Goal: Transaction & Acquisition: Register for event/course

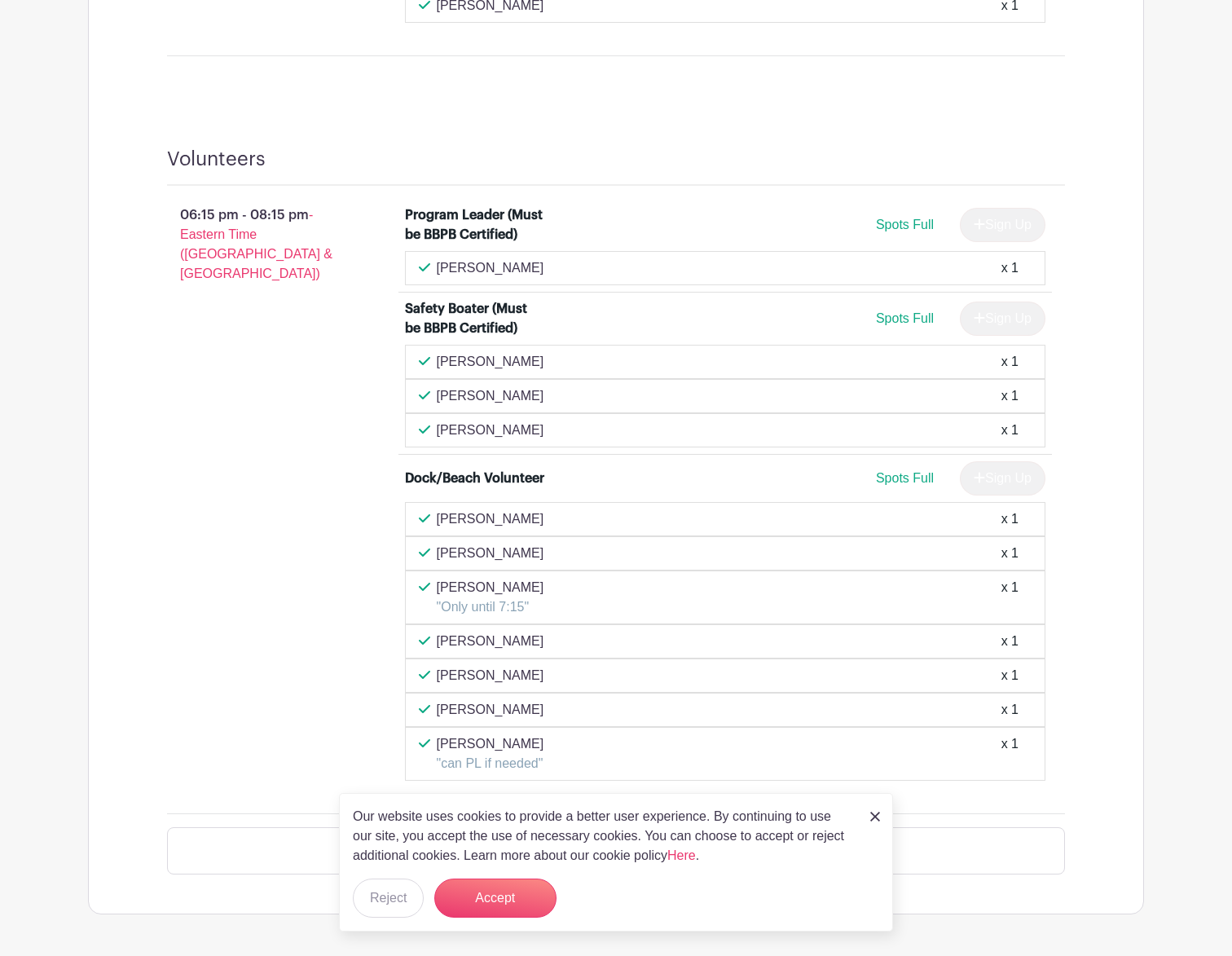
scroll to position [1602, 0]
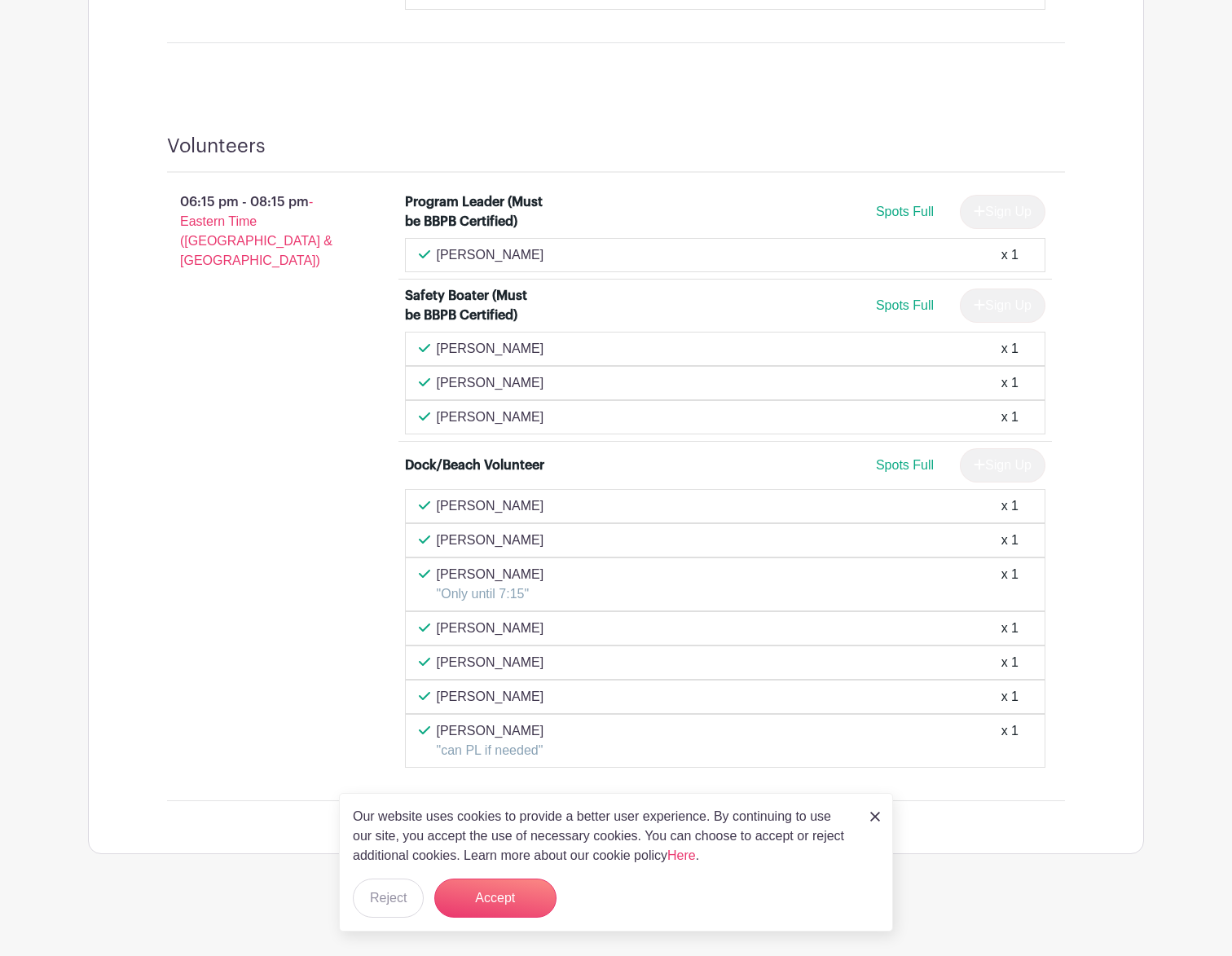
click at [877, 816] on img at bounding box center [876, 817] width 10 height 10
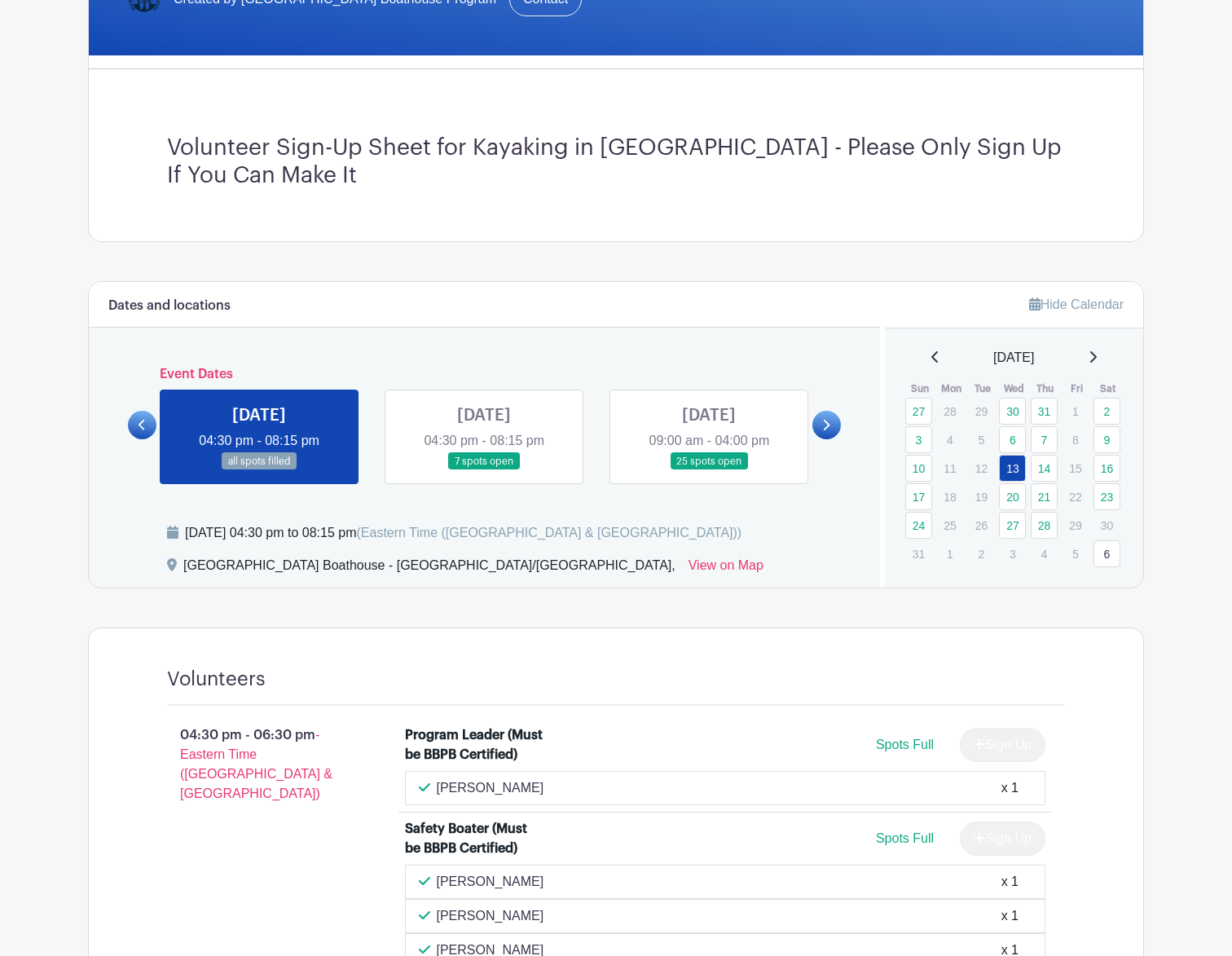
scroll to position [325, 0]
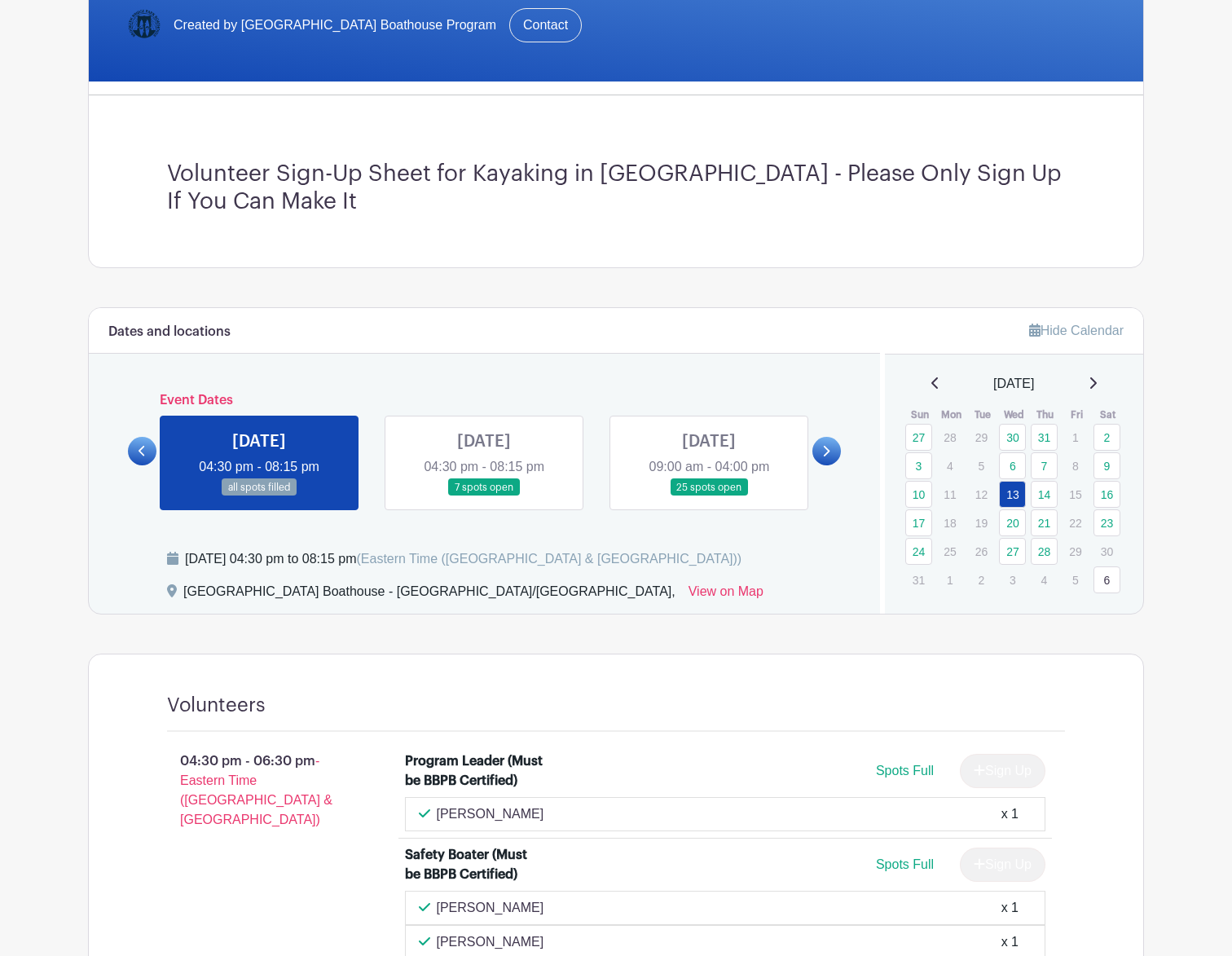
click at [484, 496] on link at bounding box center [484, 496] width 0 height 0
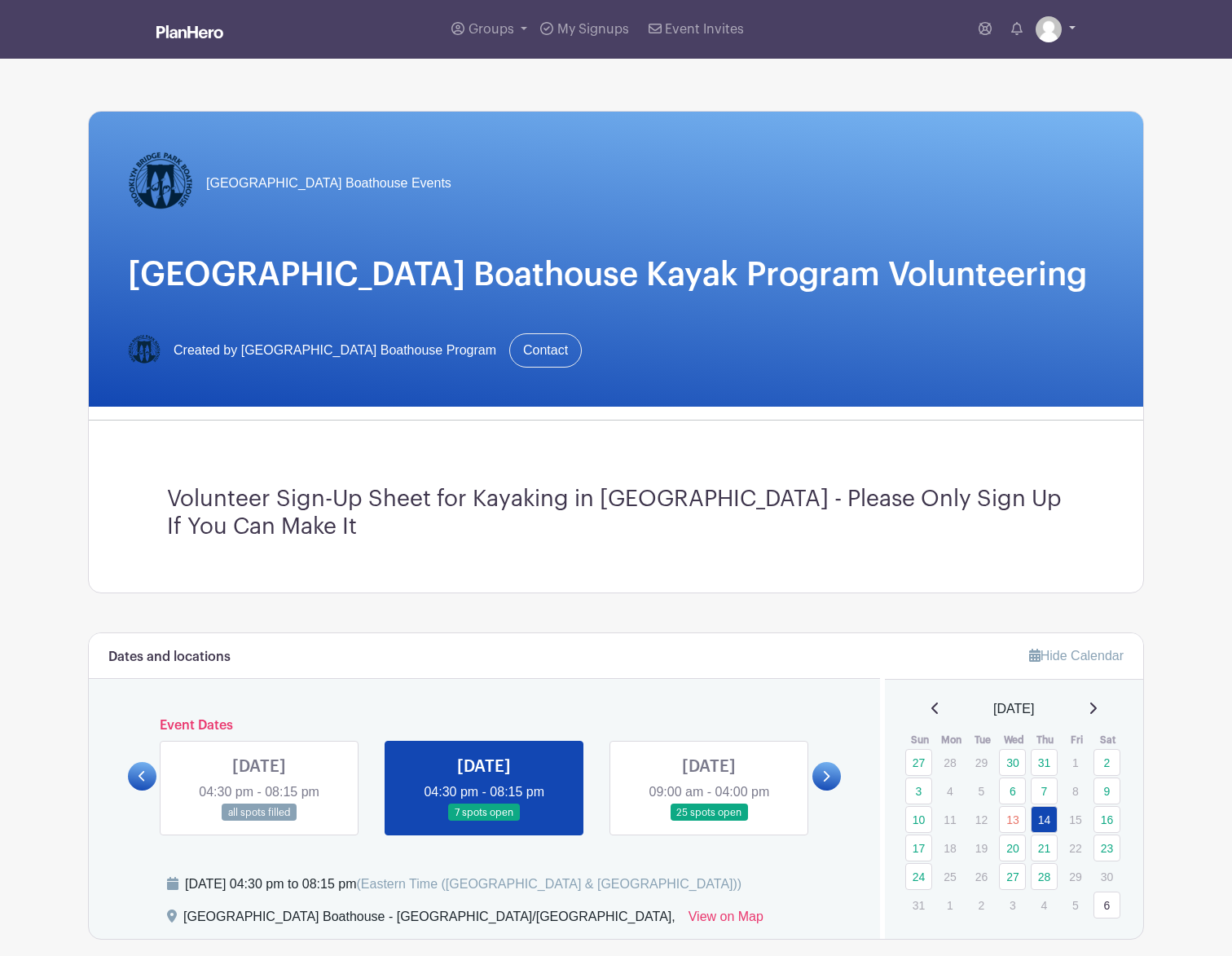
click at [1072, 29] on link at bounding box center [1055, 29] width 40 height 26
click at [1129, 151] on div "[GEOGRAPHIC_DATA] Boathouse Events [GEOGRAPHIC_DATA] Boathouse Kayak Program Vo…" at bounding box center [616, 259] width 1054 height 295
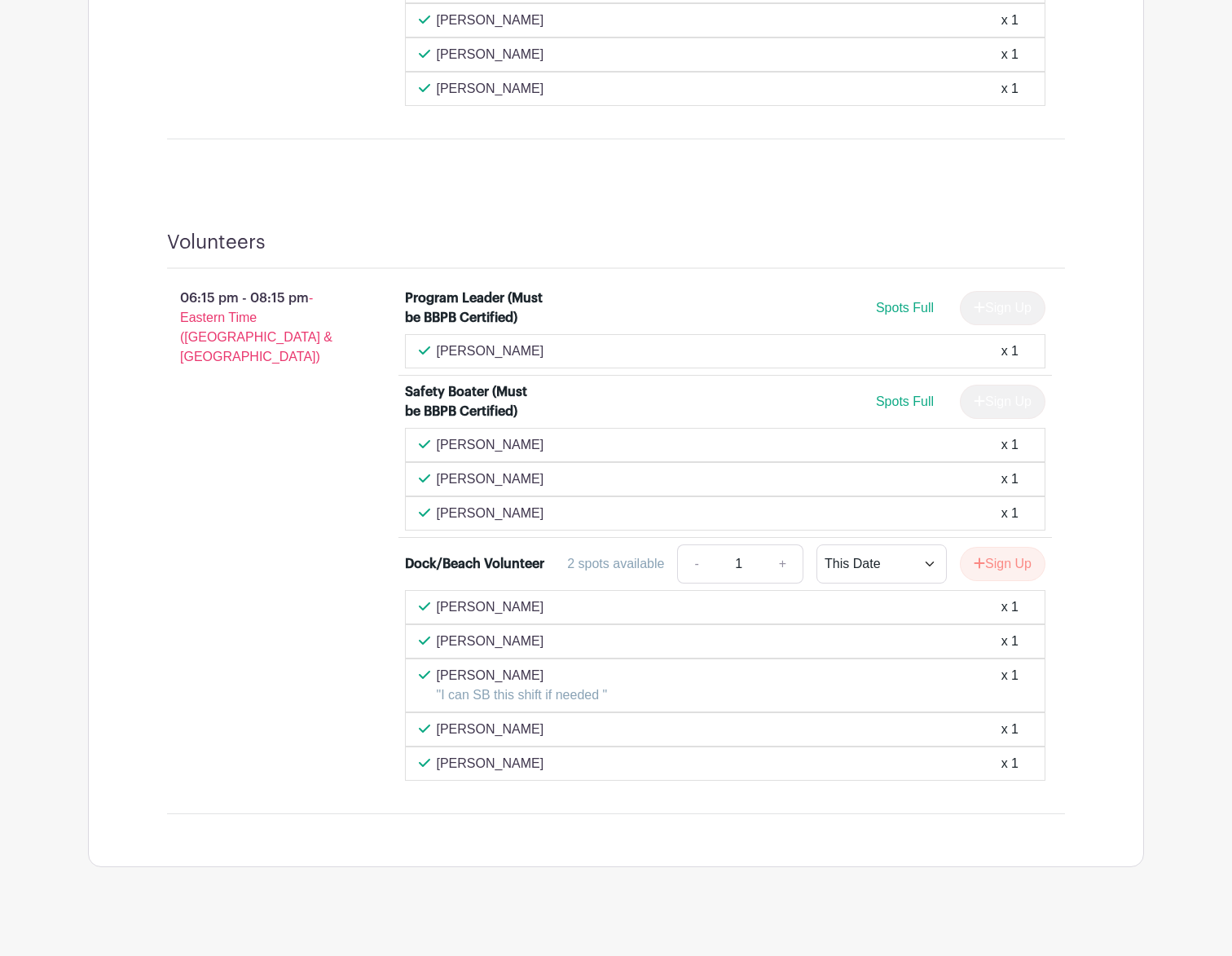
scroll to position [1392, 0]
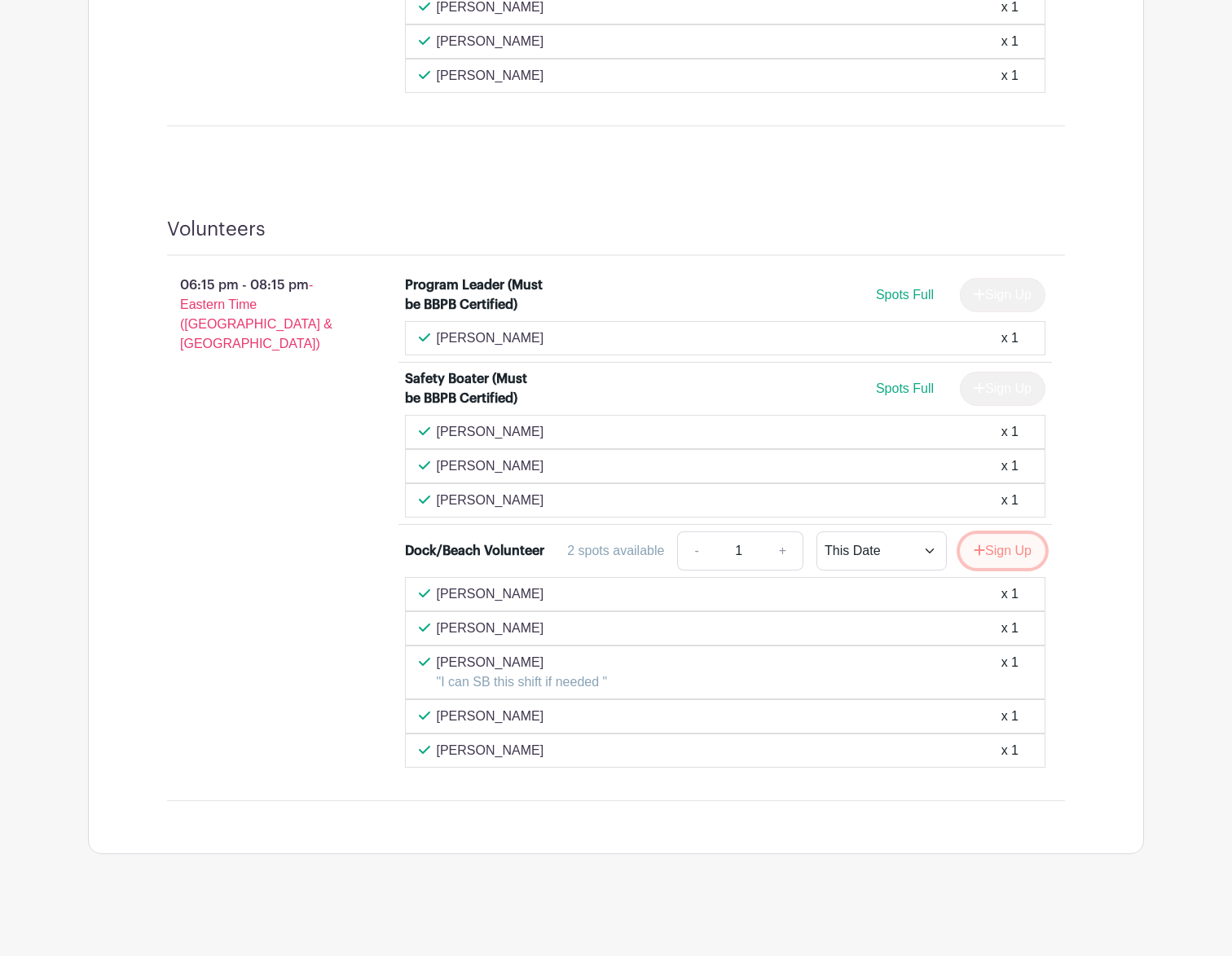
click at [987, 553] on button "Sign Up" at bounding box center [1003, 551] width 86 height 34
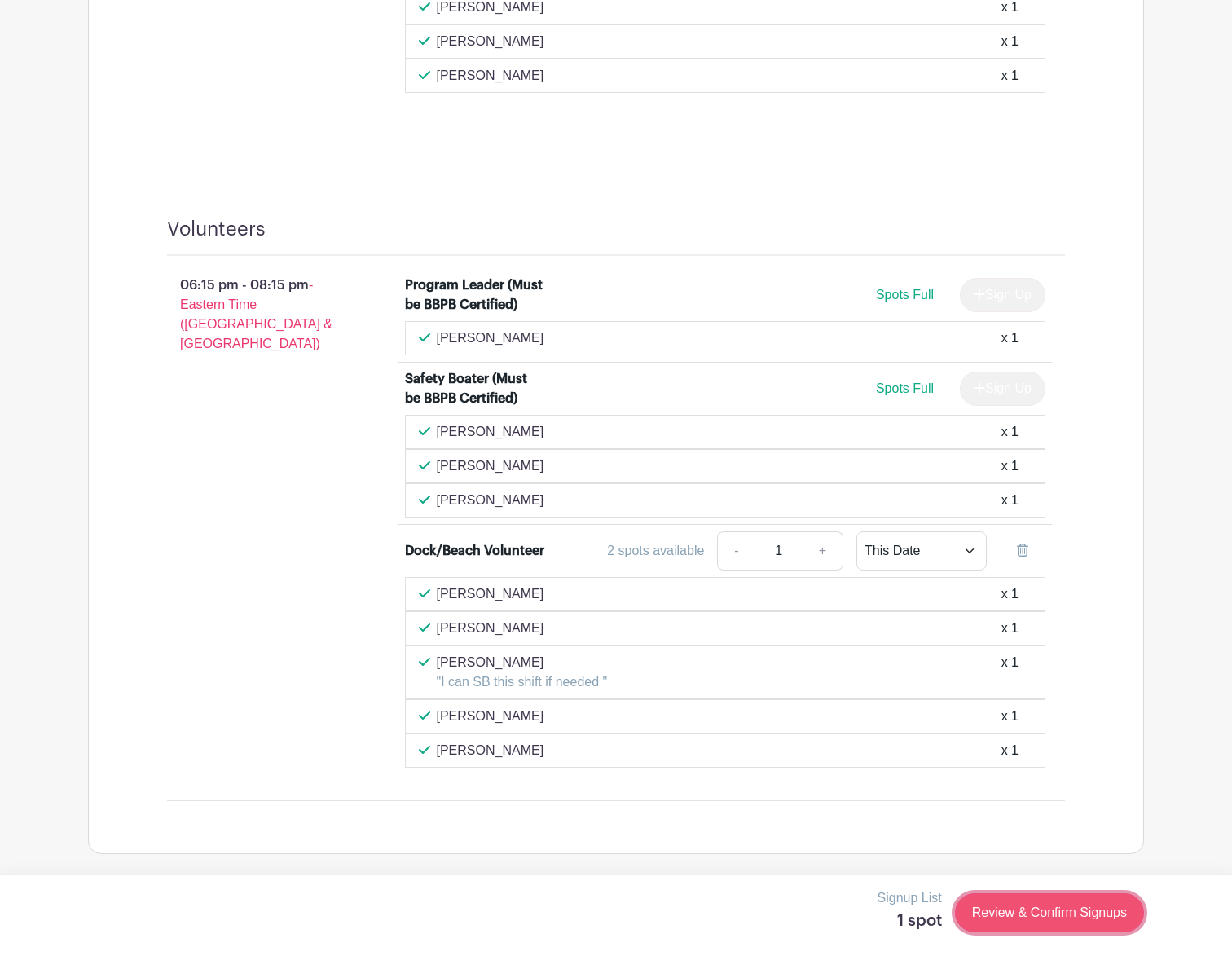
click at [1046, 906] on link "Review & Confirm Signups" at bounding box center [1050, 913] width 189 height 39
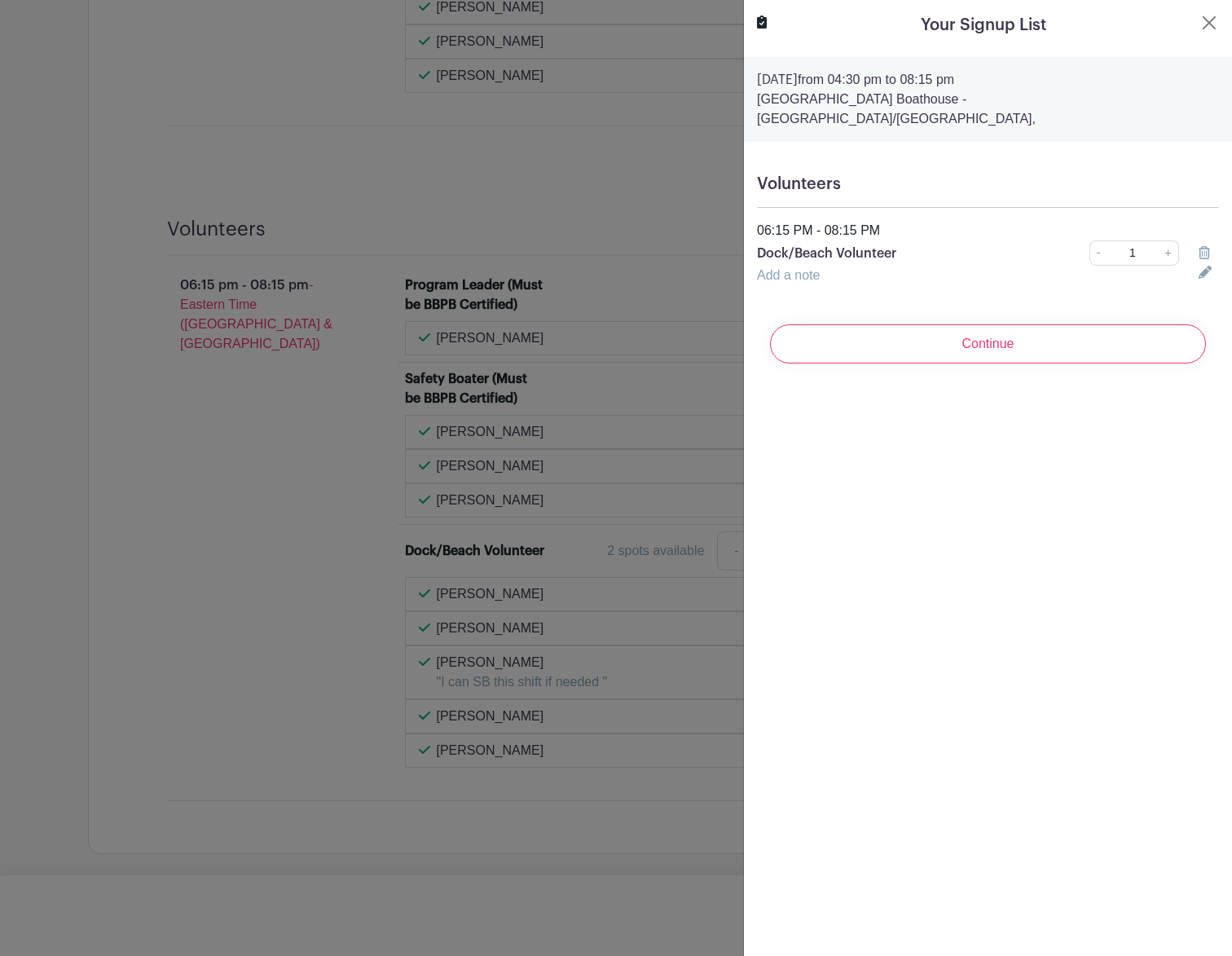
click at [1025, 356] on div "Continue" at bounding box center [988, 344] width 462 height 65
click at [1002, 324] on input "Continue" at bounding box center [988, 344] width 436 height 39
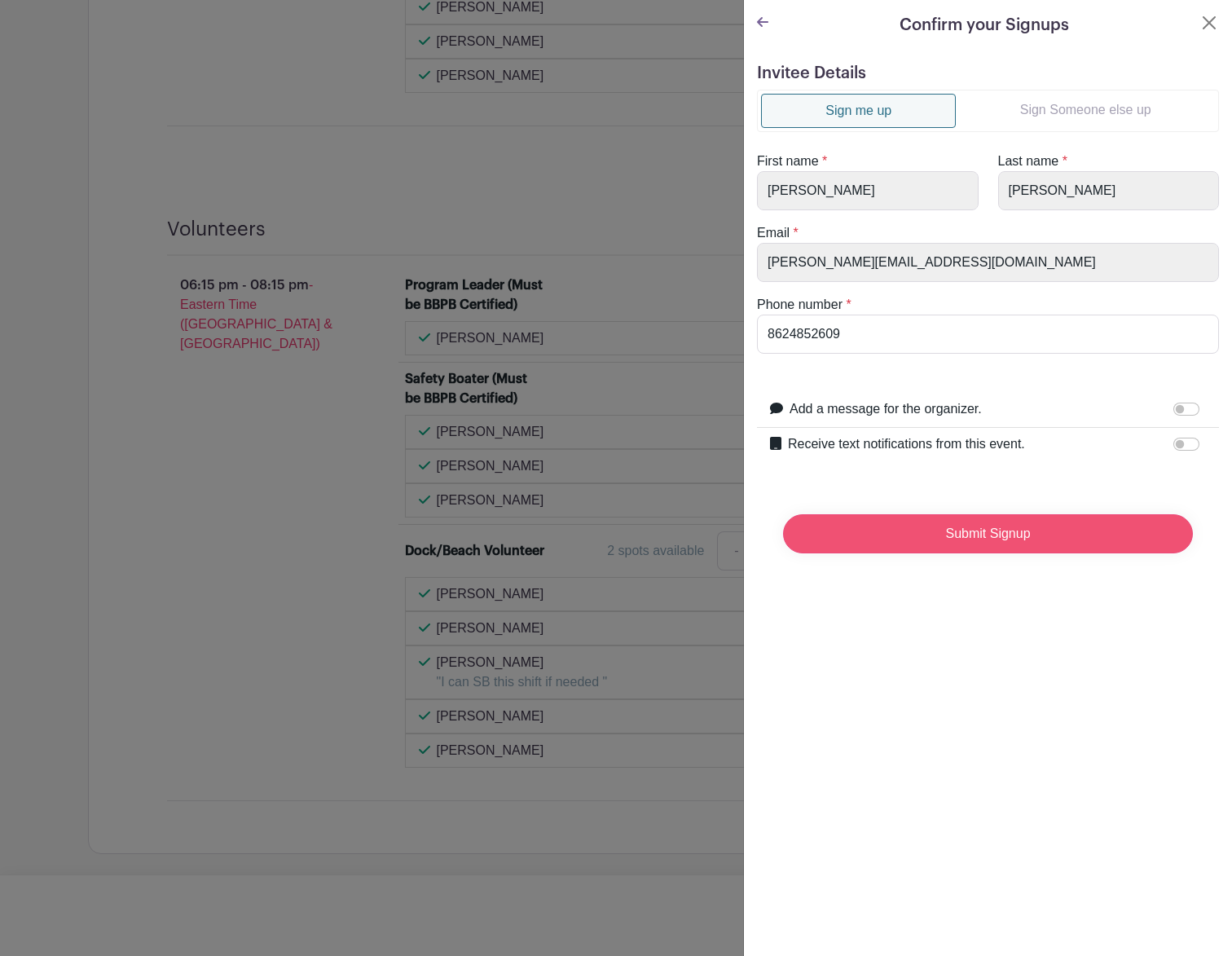
click at [991, 535] on input "Submit Signup" at bounding box center [988, 534] width 410 height 39
